Goal: Find specific page/section: Find specific page/section

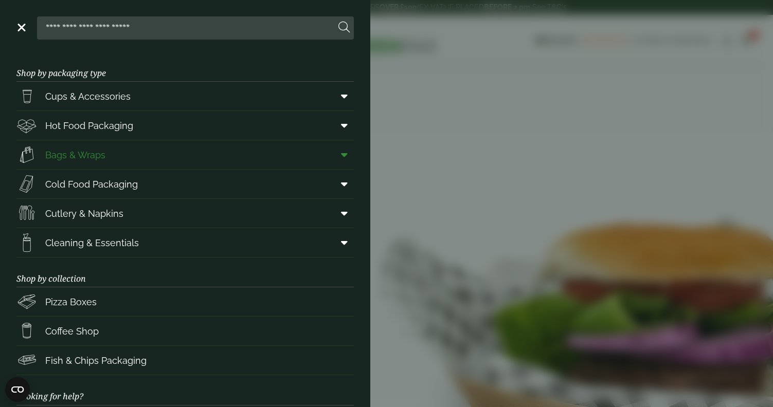
click at [151, 154] on link "Bags & Wraps" at bounding box center [184, 154] width 337 height 29
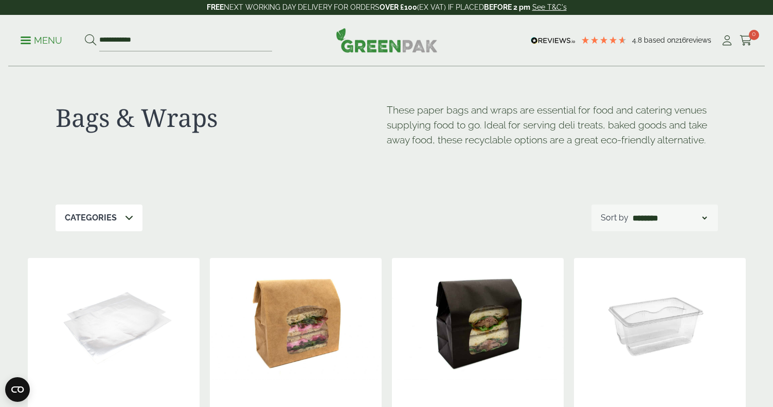
click at [33, 48] on ul "**********" at bounding box center [147, 41] width 252 height 22
click at [25, 39] on p "Menu" at bounding box center [42, 40] width 42 height 12
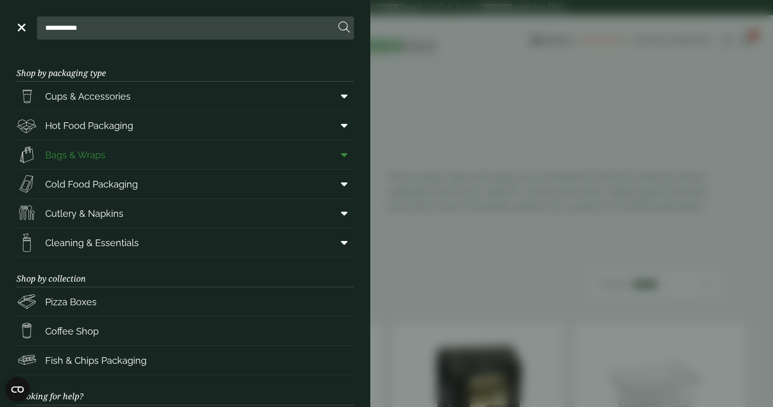
click at [346, 158] on icon at bounding box center [344, 155] width 7 height 10
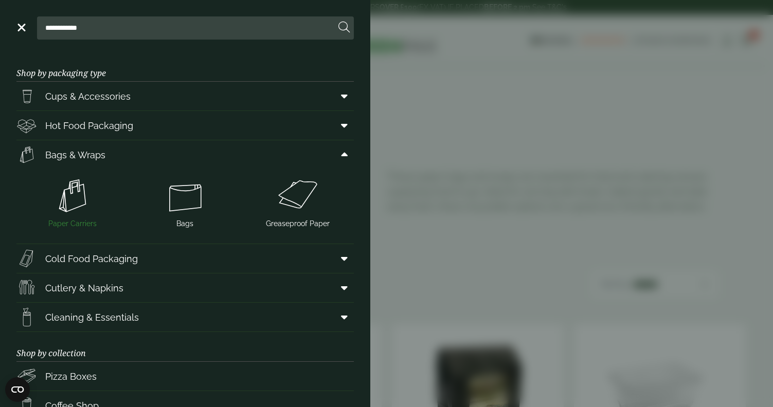
click at [80, 195] on img at bounding box center [73, 195] width 104 height 41
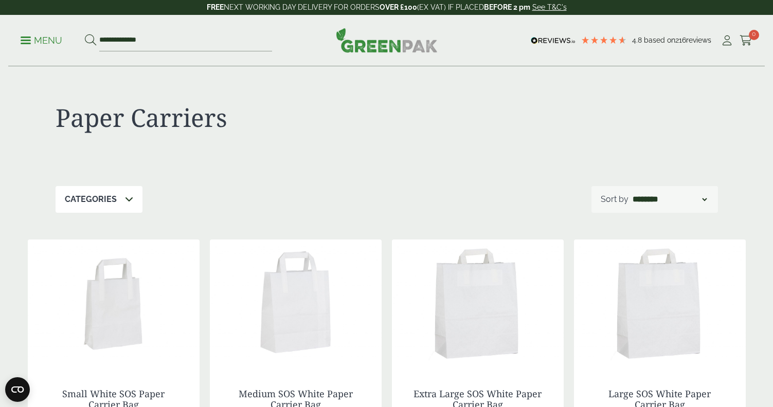
click at [46, 35] on p "Menu" at bounding box center [42, 40] width 42 height 12
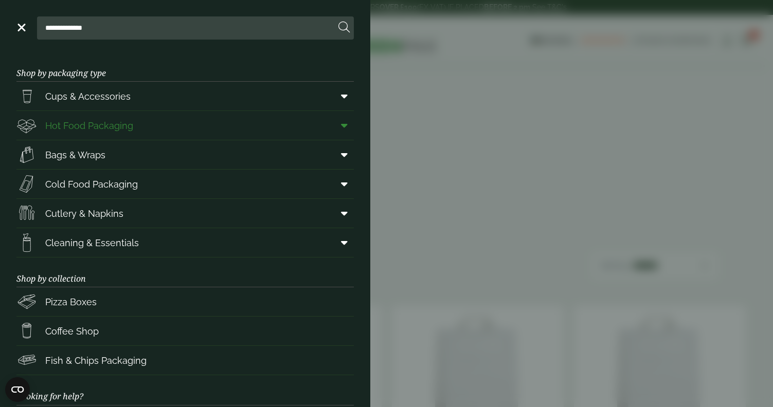
click at [346, 131] on span at bounding box center [342, 126] width 23 height 20
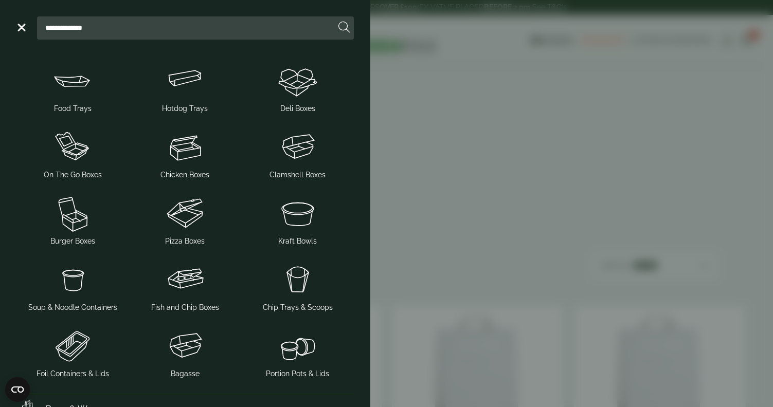
scroll to position [88, 0]
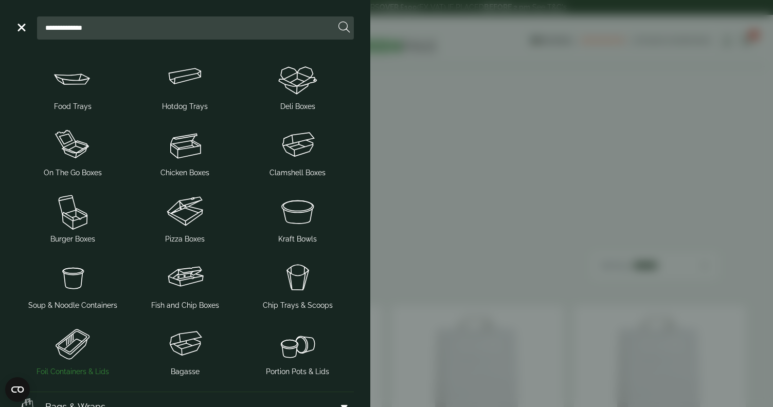
click at [85, 349] on img at bounding box center [73, 344] width 104 height 41
